Goal: Find specific page/section: Find specific page/section

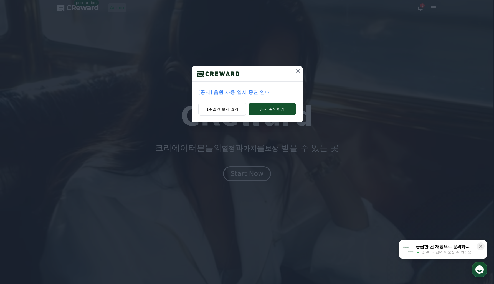
click at [226, 90] on p "[공지] 음원 사용 일시 중단 안내" at bounding box center [247, 92] width 98 height 8
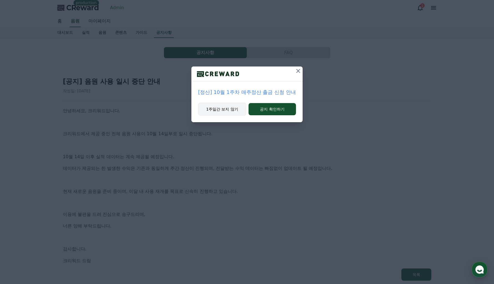
click at [206, 115] on button "1주일간 보지 않기" at bounding box center [222, 109] width 48 height 13
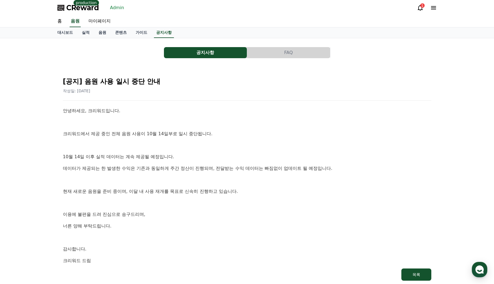
click at [214, 124] on p at bounding box center [247, 122] width 368 height 7
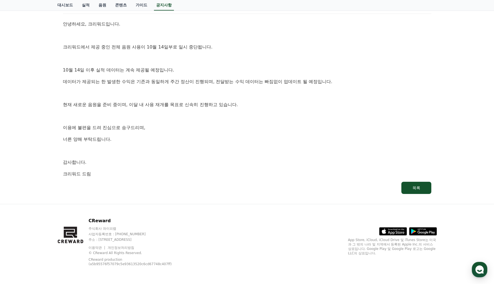
scroll to position [80, 0]
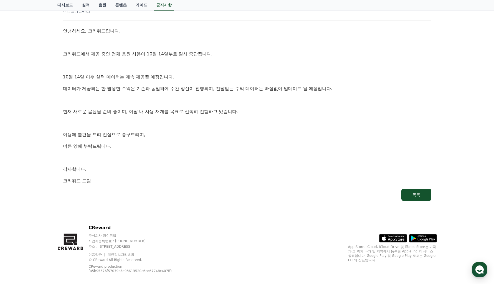
click at [236, 116] on div "안녕하세요, 크리워드입니다. 크리워드에서 제공 중인 전체 음원 사용이 10월 14일부로 일시 중단됩니다. [DATE] 이후 실적 데이터는 계속…" at bounding box center [247, 105] width 368 height 157
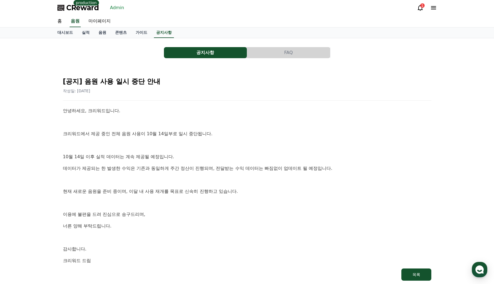
drag, startPoint x: 234, startPoint y: 116, endPoint x: 226, endPoint y: 114, distance: 9.1
click at [233, 116] on div "안녕하세요, 크리워드입니다. 크리워드에서 제공 중인 전체 음원 사용이 10월 14일부로 일시 중단됩니다. [DATE] 이후 실적 데이터는 계속…" at bounding box center [247, 185] width 368 height 157
click at [119, 9] on link "Admin" at bounding box center [117, 7] width 19 height 9
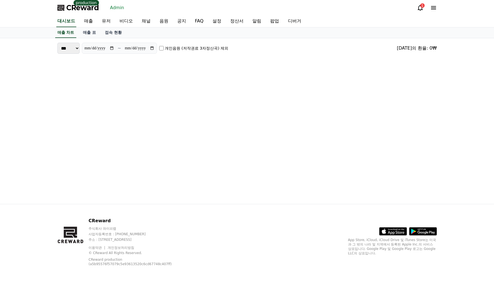
click at [221, 6] on div "CReward production Admin 1" at bounding box center [247, 8] width 388 height 16
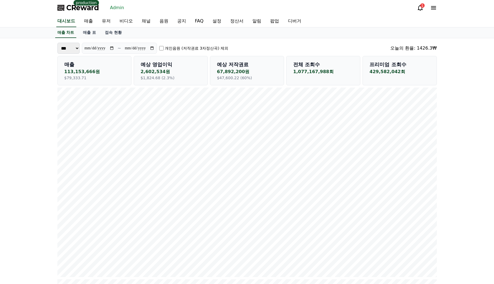
click at [255, 9] on div "CReward production Admin 1" at bounding box center [247, 8] width 388 height 16
click at [248, 17] on link "알림" at bounding box center [257, 22] width 18 height 12
select select
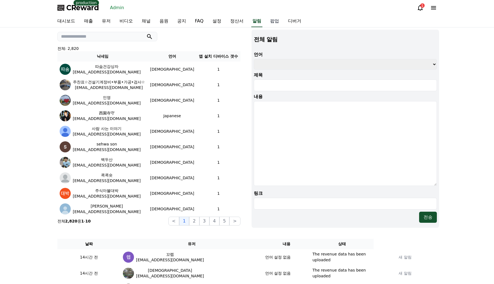
click at [265, 20] on link "팝업" at bounding box center [274, 22] width 18 height 12
